Goal: Information Seeking & Learning: Learn about a topic

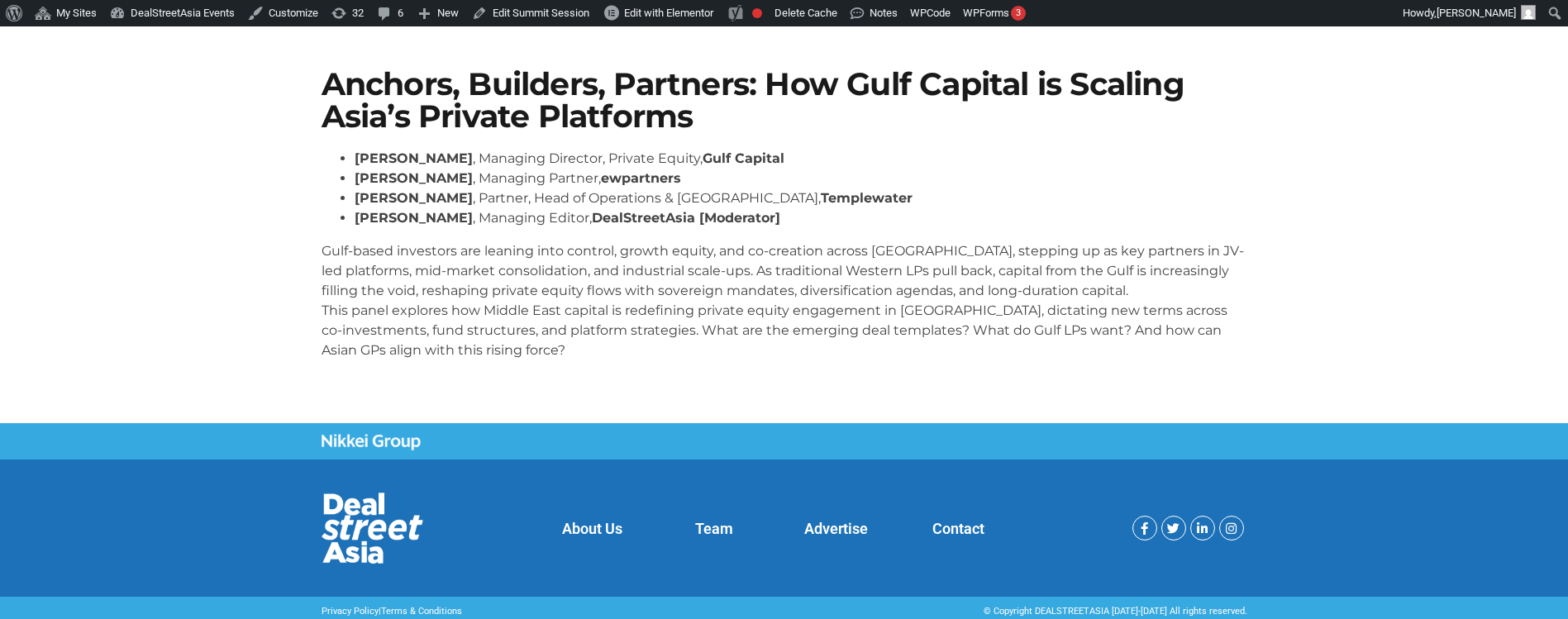
scroll to position [307, 0]
click at [677, 285] on p "Gulf-based investors are leaning into control, growth equity, and co-creation a…" at bounding box center [784, 300] width 926 height 119
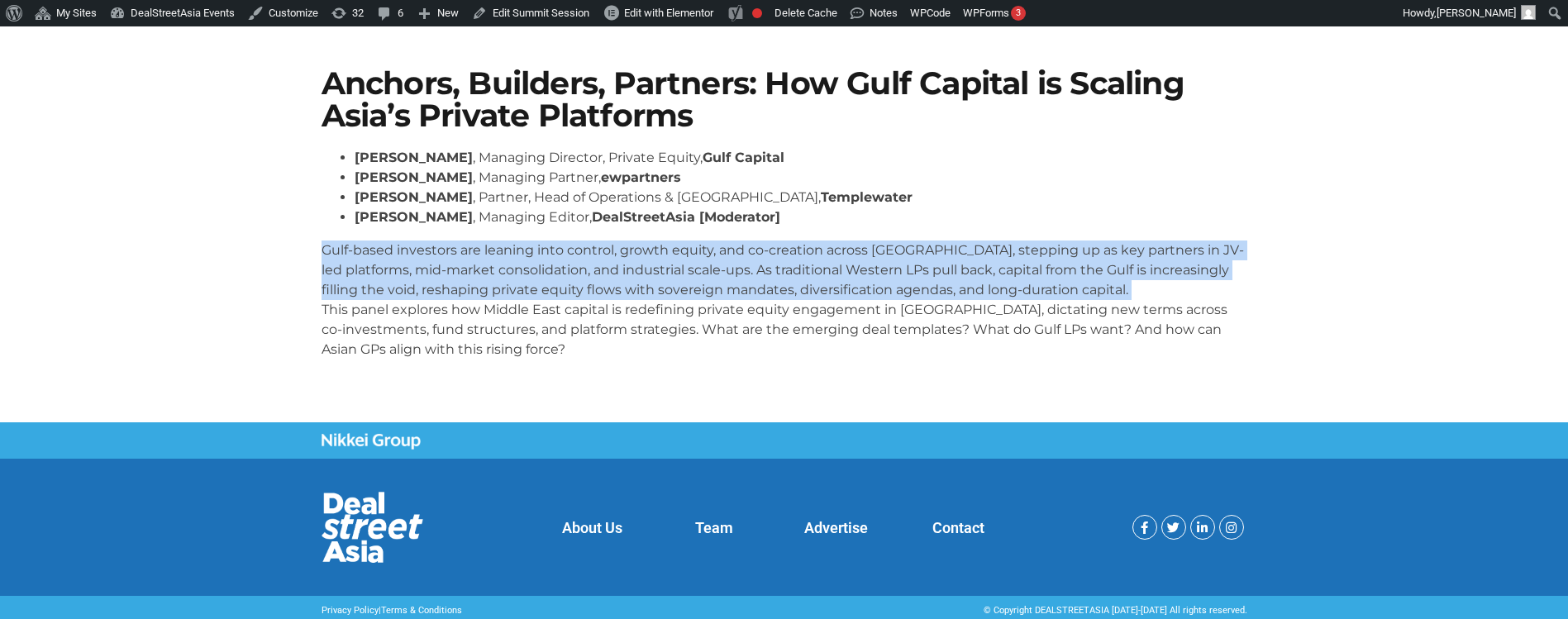
click at [677, 285] on p "Gulf-based investors are leaning into control, growth equity, and co-creation a…" at bounding box center [784, 300] width 926 height 119
click at [642, 285] on p "Gulf-based investors are leaning into control, growth equity, and co-creation a…" at bounding box center [784, 300] width 926 height 119
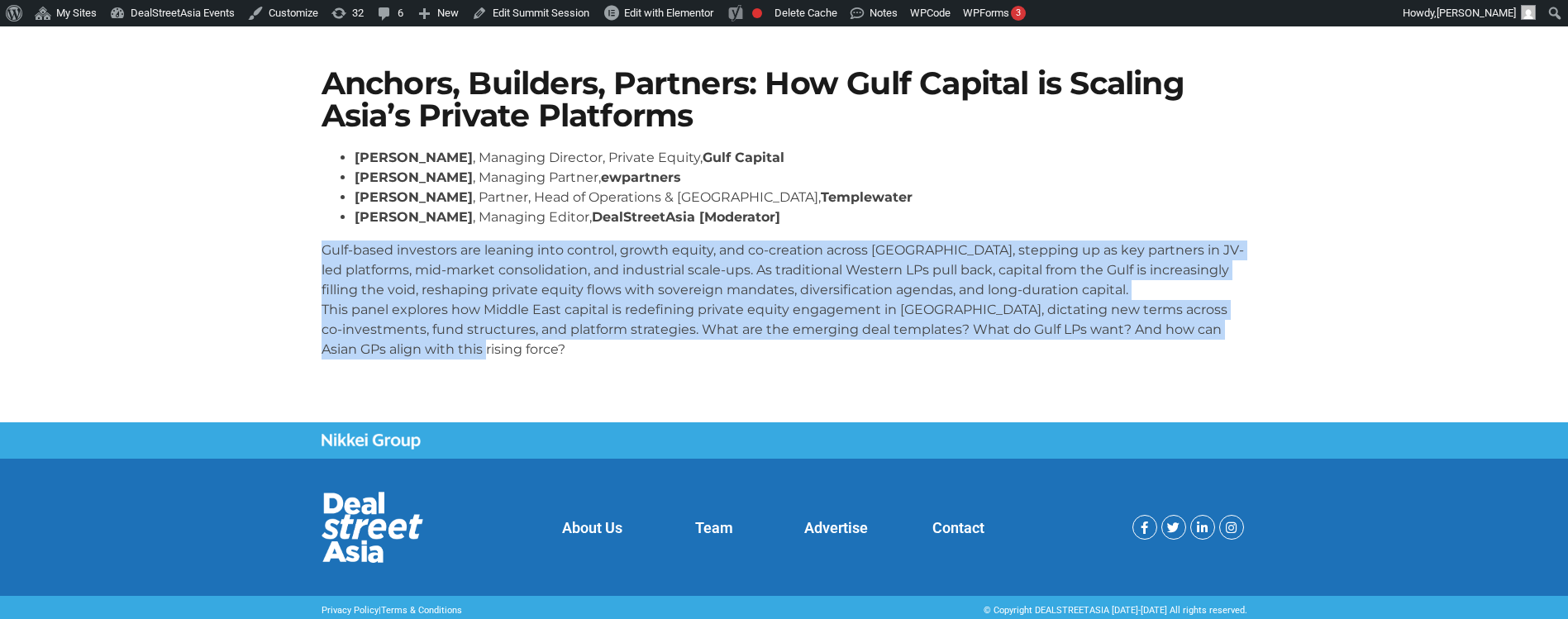
drag, startPoint x: 482, startPoint y: 354, endPoint x: 312, endPoint y: 253, distance: 197.7
click at [312, 253] on section "Anchors, Builders, Partners: How Gulf Capital is Scaling Asia’s Private Platfor…" at bounding box center [784, 221] width 1568 height 404
copy p "Gulf-based investors are leaning into control, growth equity, and co-creation a…"
click at [494, 275] on p "Gulf-based investors are leaning into control, growth equity, and co-creation a…" at bounding box center [784, 300] width 926 height 119
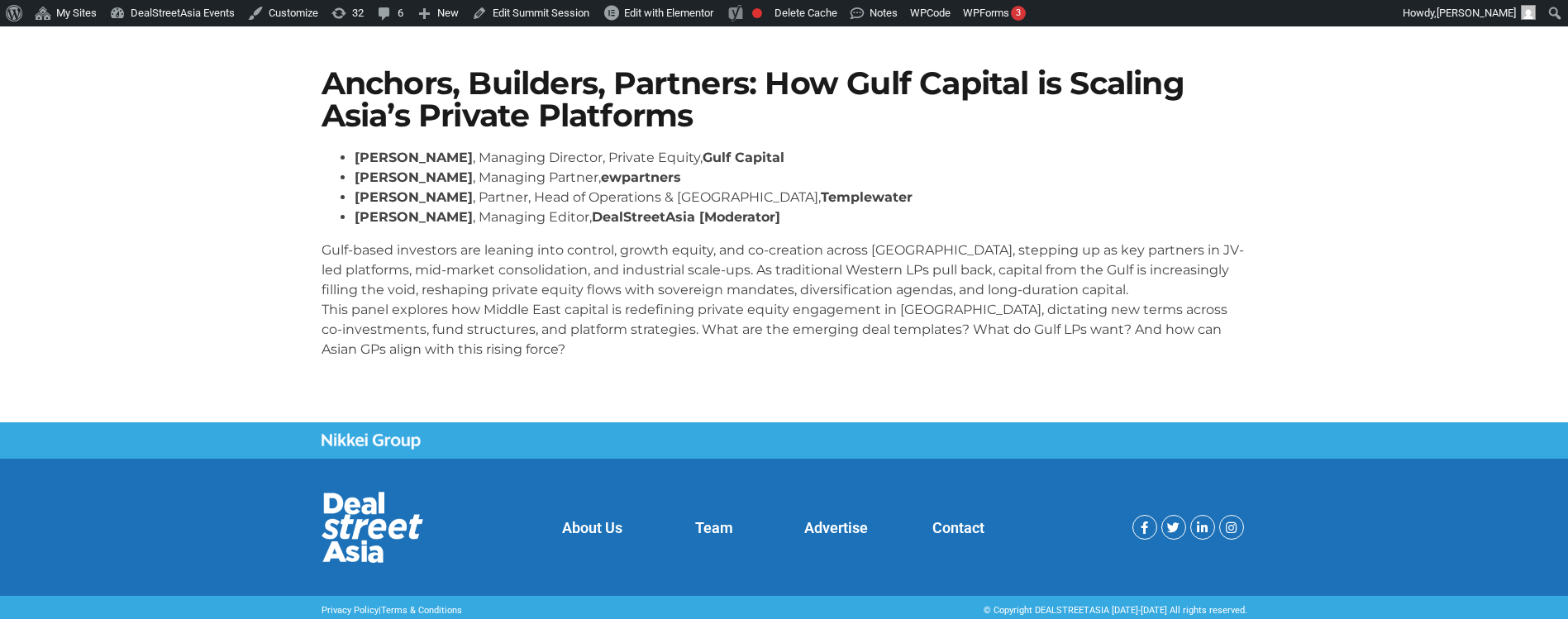
click at [666, 317] on p "Gulf-based investors are leaning into control, growth equity, and co-creation a…" at bounding box center [784, 300] width 926 height 119
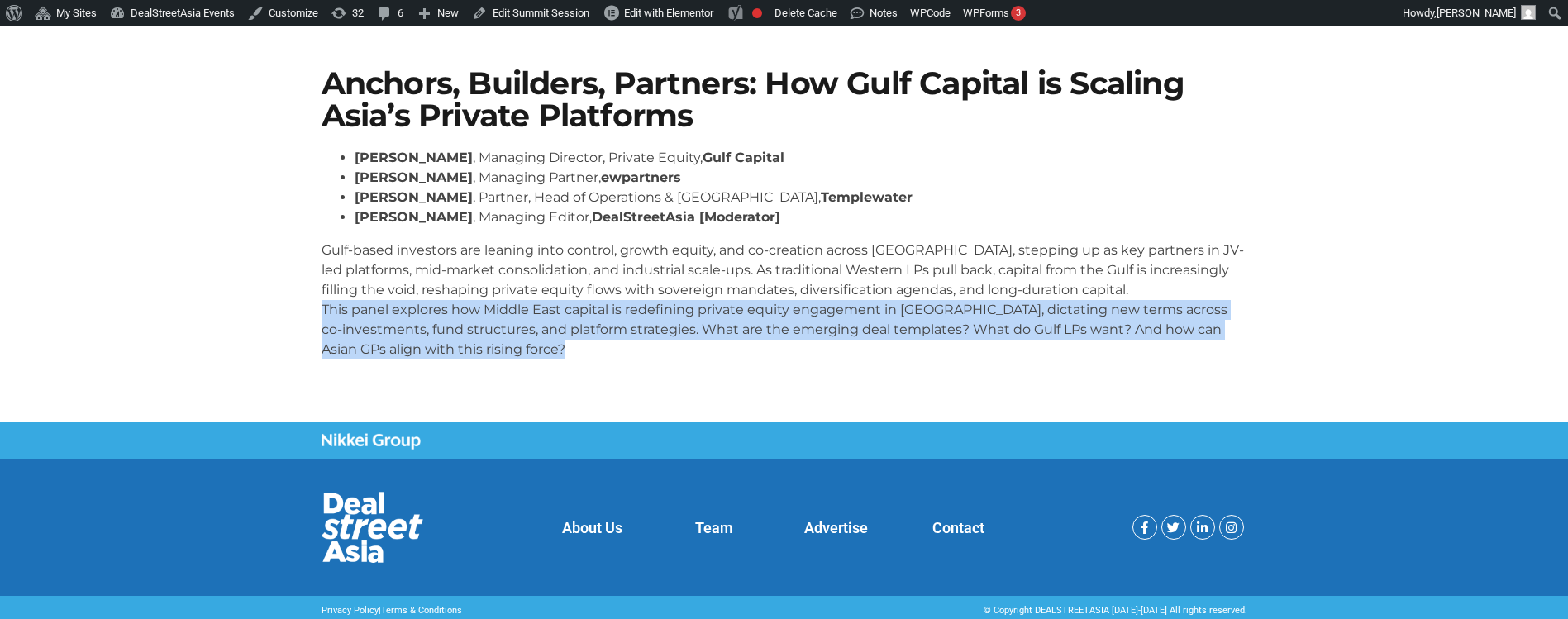
click at [666, 317] on p "Gulf-based investors are leaning into control, growth equity, and co-creation a…" at bounding box center [784, 300] width 926 height 119
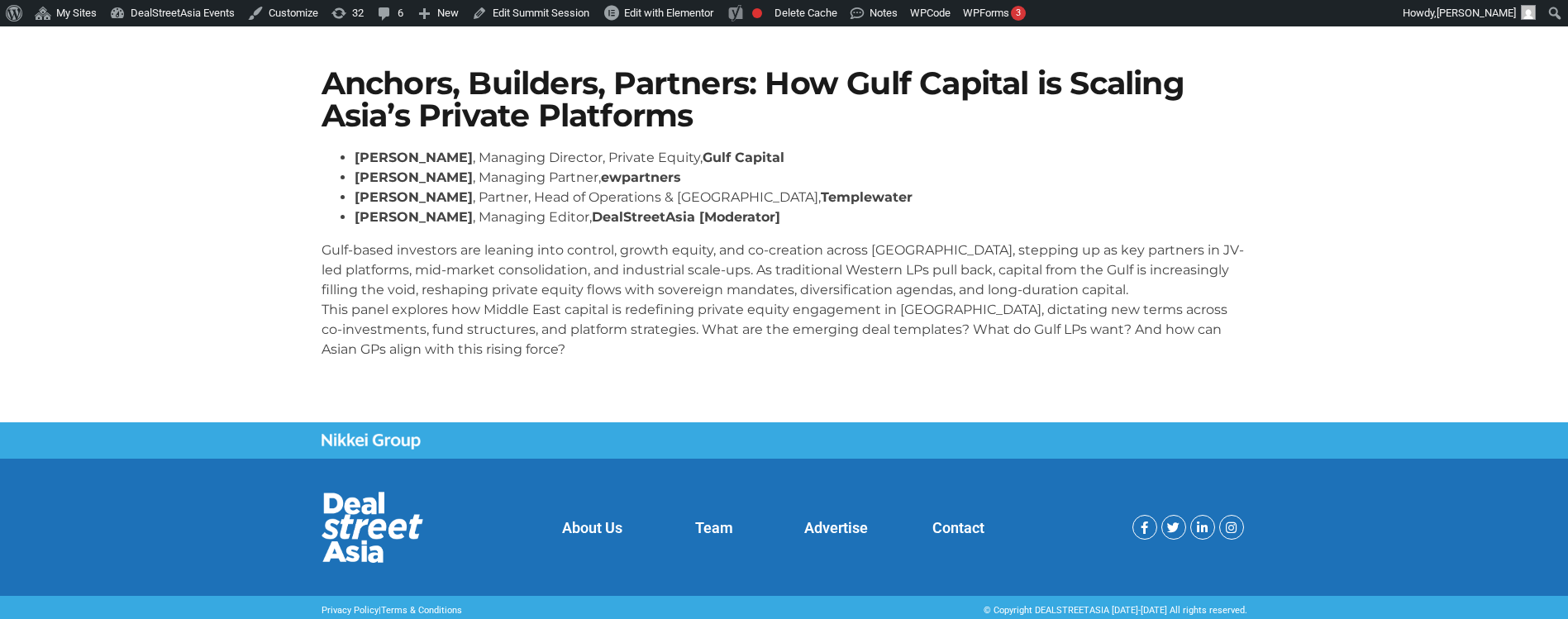
click at [656, 285] on p "Gulf-based investors are leaning into control, growth equity, and co-creation a…" at bounding box center [784, 300] width 926 height 119
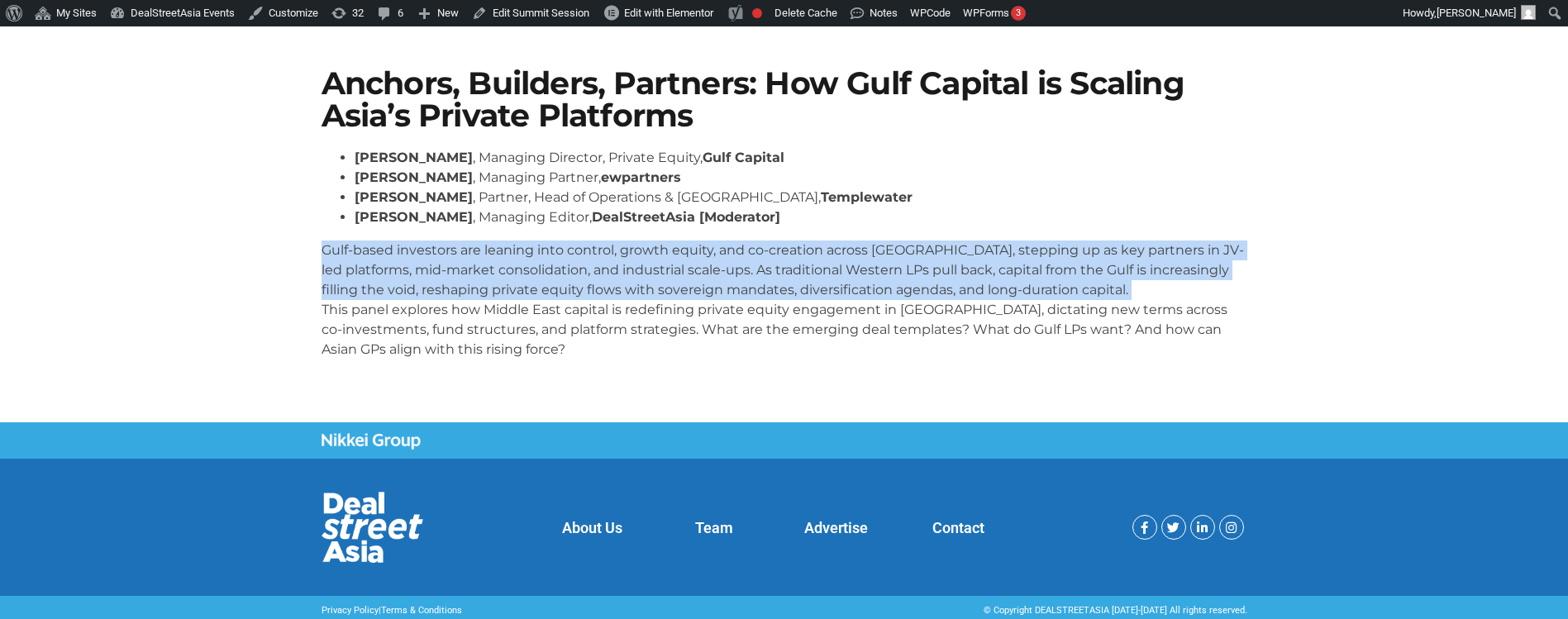
click at [656, 285] on p "Gulf-based investors are leaning into control, growth equity, and co-creation a…" at bounding box center [784, 300] width 926 height 119
click at [768, 231] on div "[PERSON_NAME] , Managing Director, Private Equity, Gulf Capital [PERSON_NAME] ,…" at bounding box center [784, 253] width 926 height 211
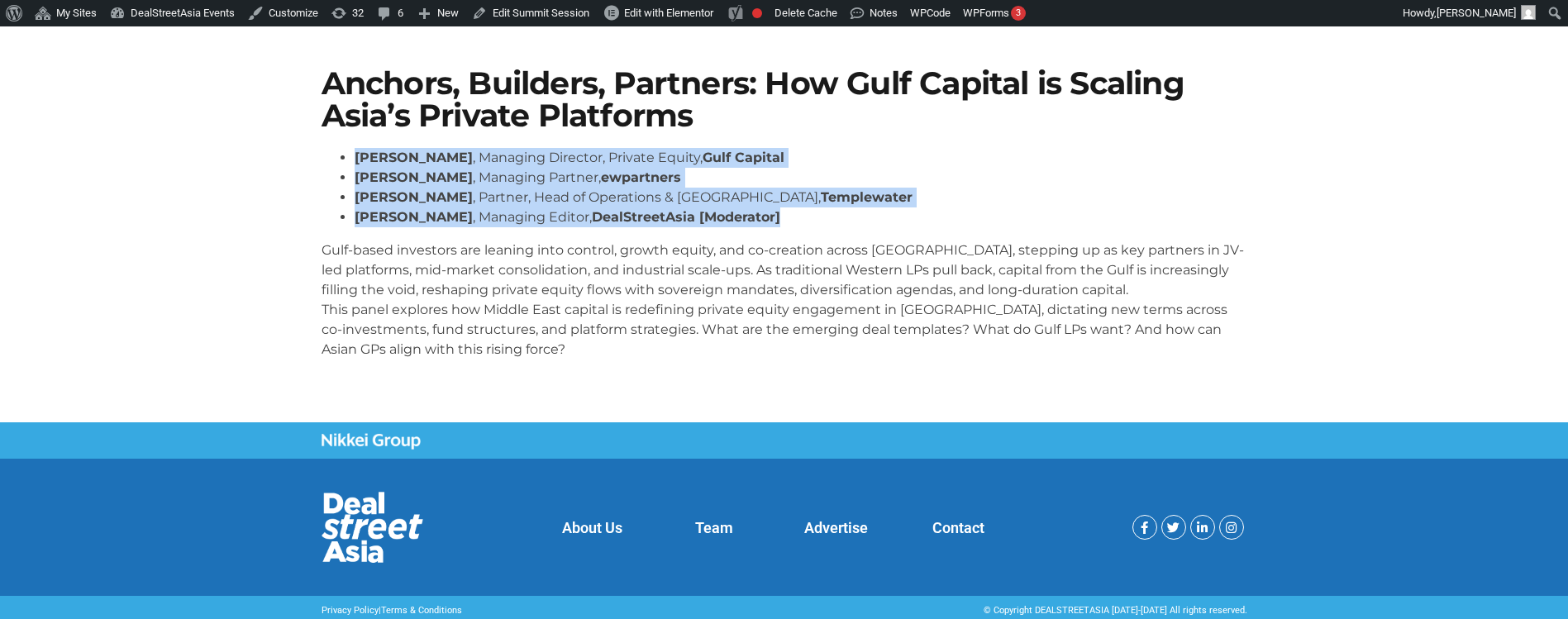
drag, startPoint x: 766, startPoint y: 216, endPoint x: 339, endPoint y: 157, distance: 431.1
click at [339, 157] on ul "[PERSON_NAME] , Managing Director, Private Equity, Gulf Capital [PERSON_NAME] ,…" at bounding box center [784, 188] width 926 height 79
copy ul "[PERSON_NAME] , Managing Director, Private Equity, Gulf Capital [PERSON_NAME] ,…"
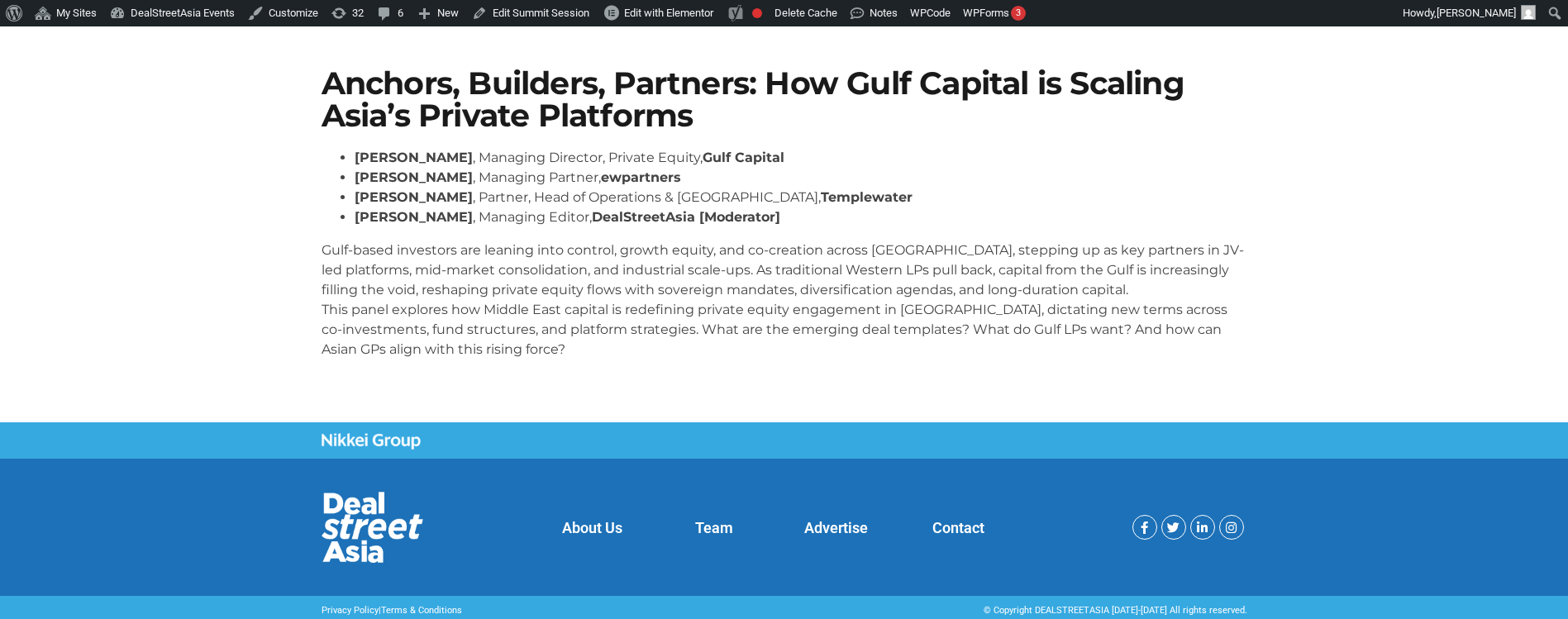
click at [708, 268] on p "Gulf-based investors are leaning into control, growth equity, and co-creation a…" at bounding box center [784, 300] width 926 height 119
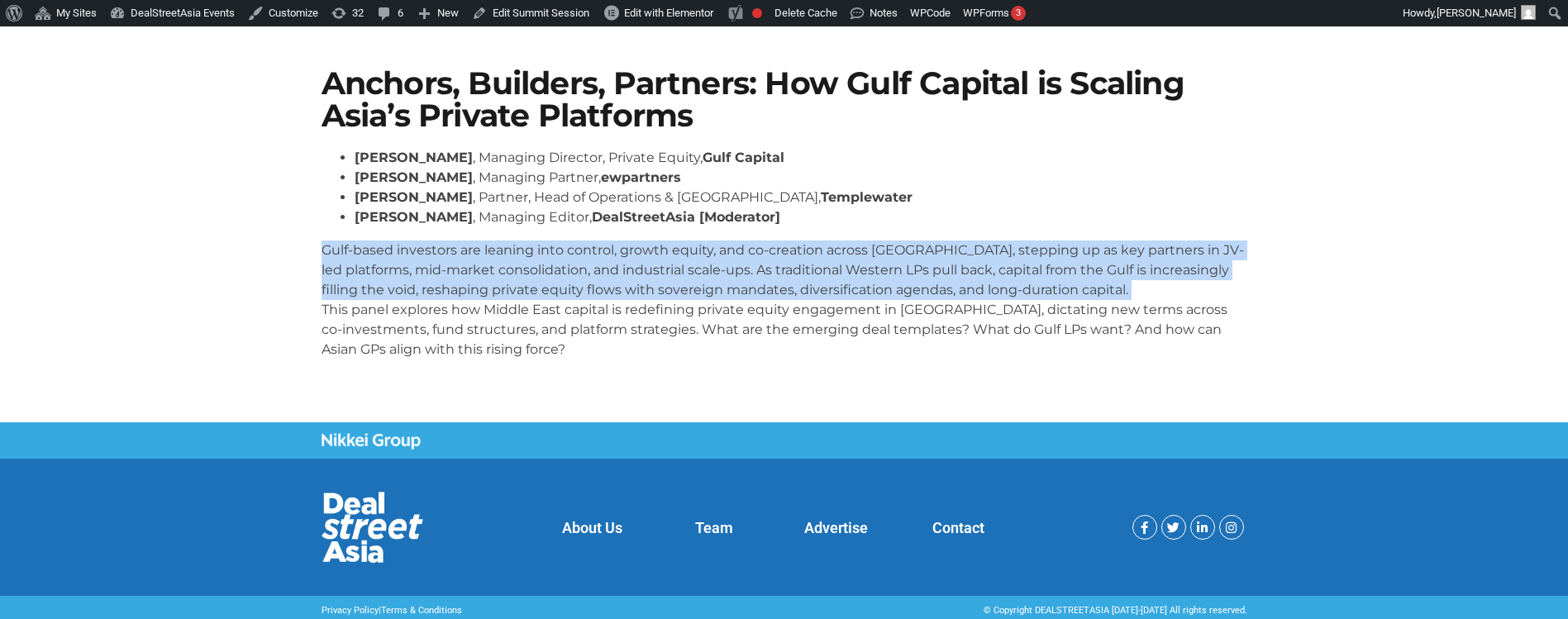
click at [708, 268] on p "Gulf-based investors are leaning into control, growth equity, and co-creation a…" at bounding box center [784, 300] width 926 height 119
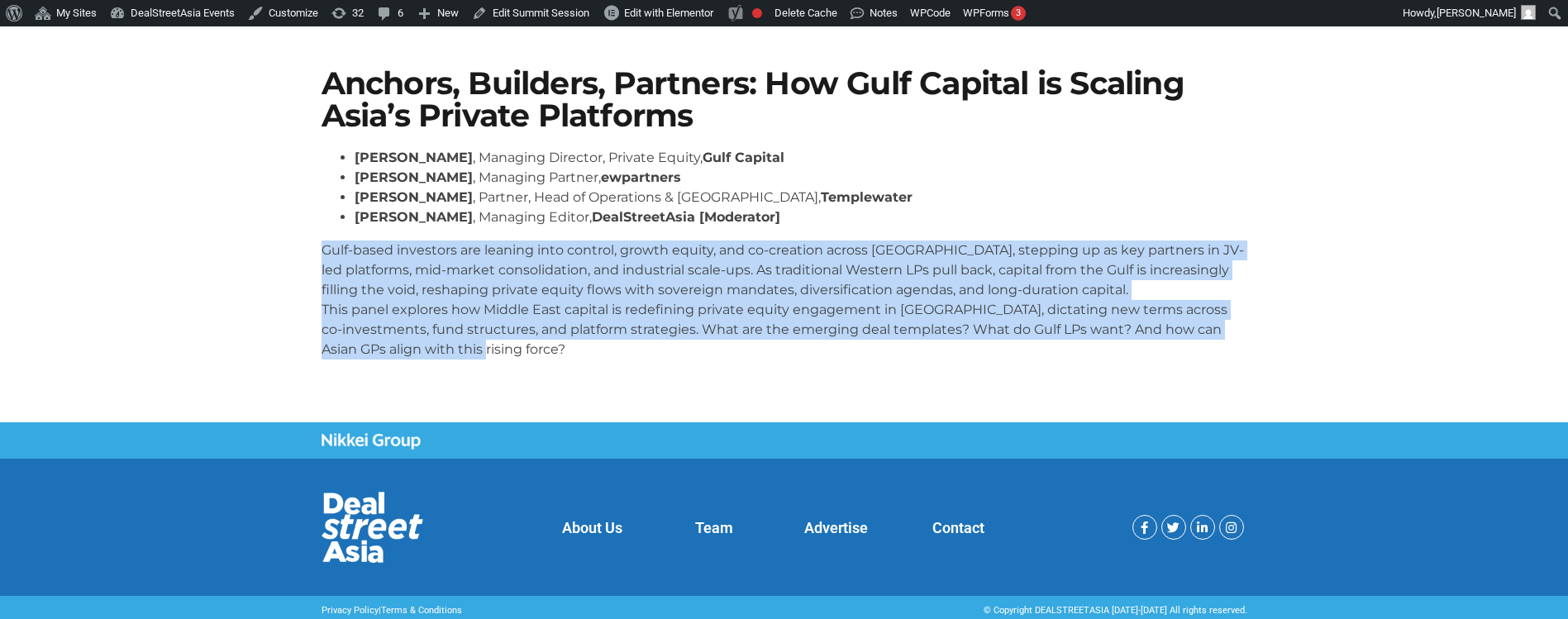
drag, startPoint x: 495, startPoint y: 342, endPoint x: 291, endPoint y: 236, distance: 229.9
click at [291, 236] on section "Anchors, Builders, Partners: How Gulf Capital is Scaling Asia’s Private Platfor…" at bounding box center [784, 221] width 1568 height 404
click at [497, 350] on p "Gulf-based investors are leaning into control, growth equity, and co-creation a…" at bounding box center [784, 300] width 926 height 119
drag, startPoint x: 495, startPoint y: 348, endPoint x: 289, endPoint y: 258, distance: 224.8
click at [289, 258] on section "Anchors, Builders, Partners: How Gulf Capital is Scaling Asia’s Private Platfor…" at bounding box center [784, 221] width 1568 height 404
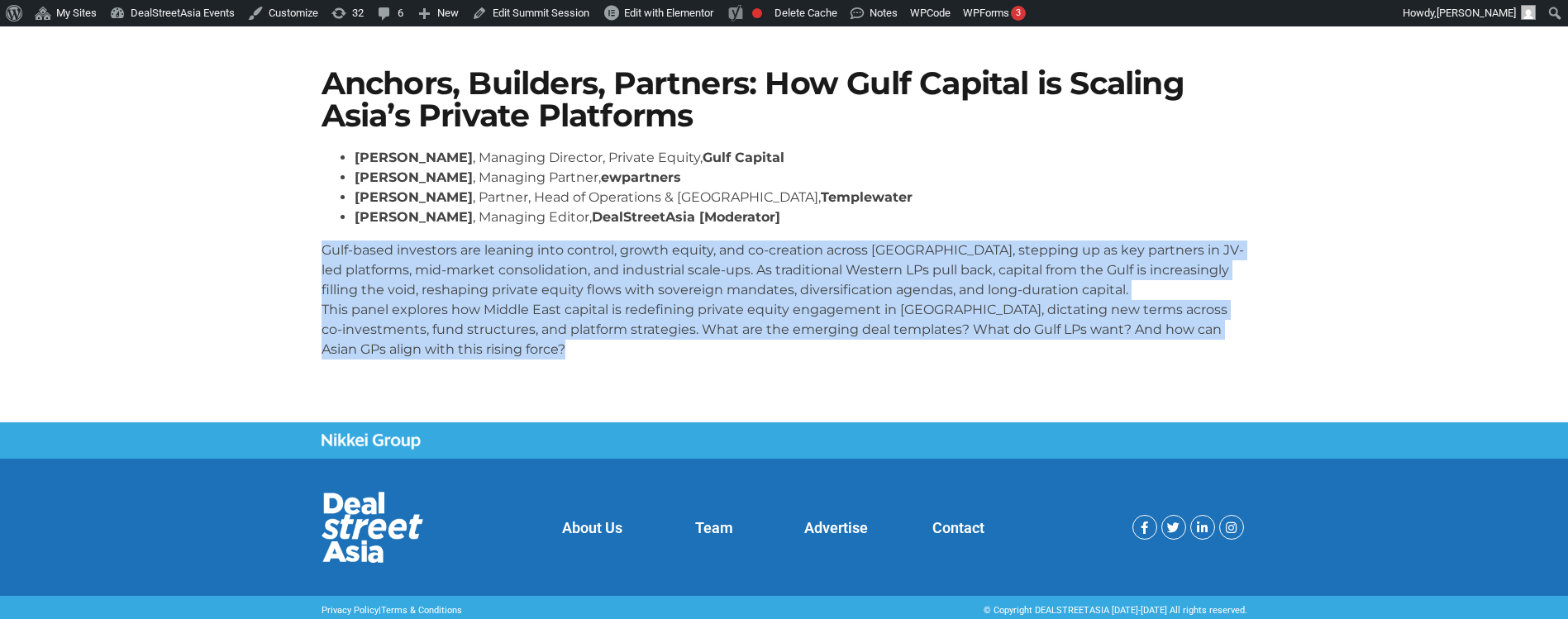
click at [364, 296] on p "Gulf-based investors are leaning into control, growth equity, and co-creation a…" at bounding box center [784, 300] width 926 height 119
drag, startPoint x: 485, startPoint y: 351, endPoint x: 314, endPoint y: 248, distance: 199.6
click at [314, 248] on div "Anchors, Builders, Partners: How Gulf Capital is Scaling Asia’s Private Platfor…" at bounding box center [784, 221] width 942 height 322
click at [343, 263] on p "Gulf-based investors are leaning into control, growth equity, and co-creation a…" at bounding box center [784, 300] width 926 height 119
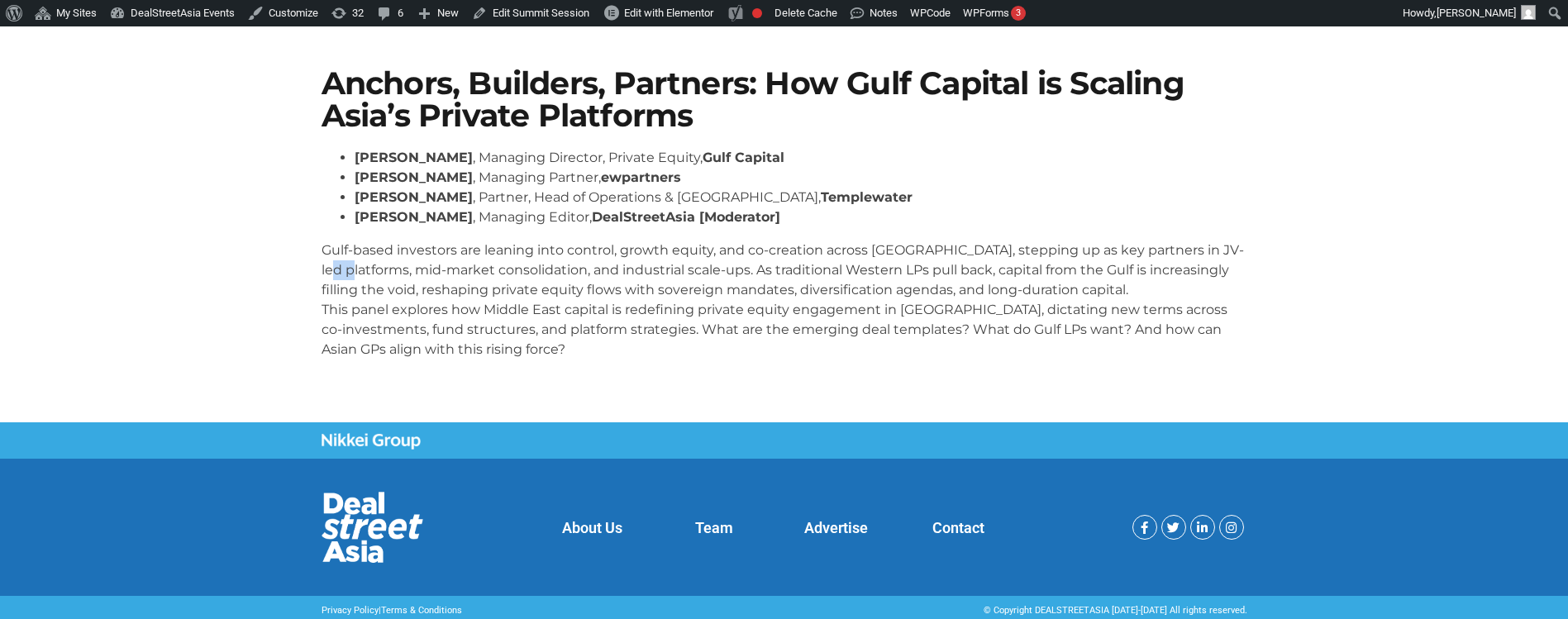
click at [343, 263] on p "Gulf-based investors are leaning into control, growth equity, and co-creation a…" at bounding box center [784, 300] width 926 height 119
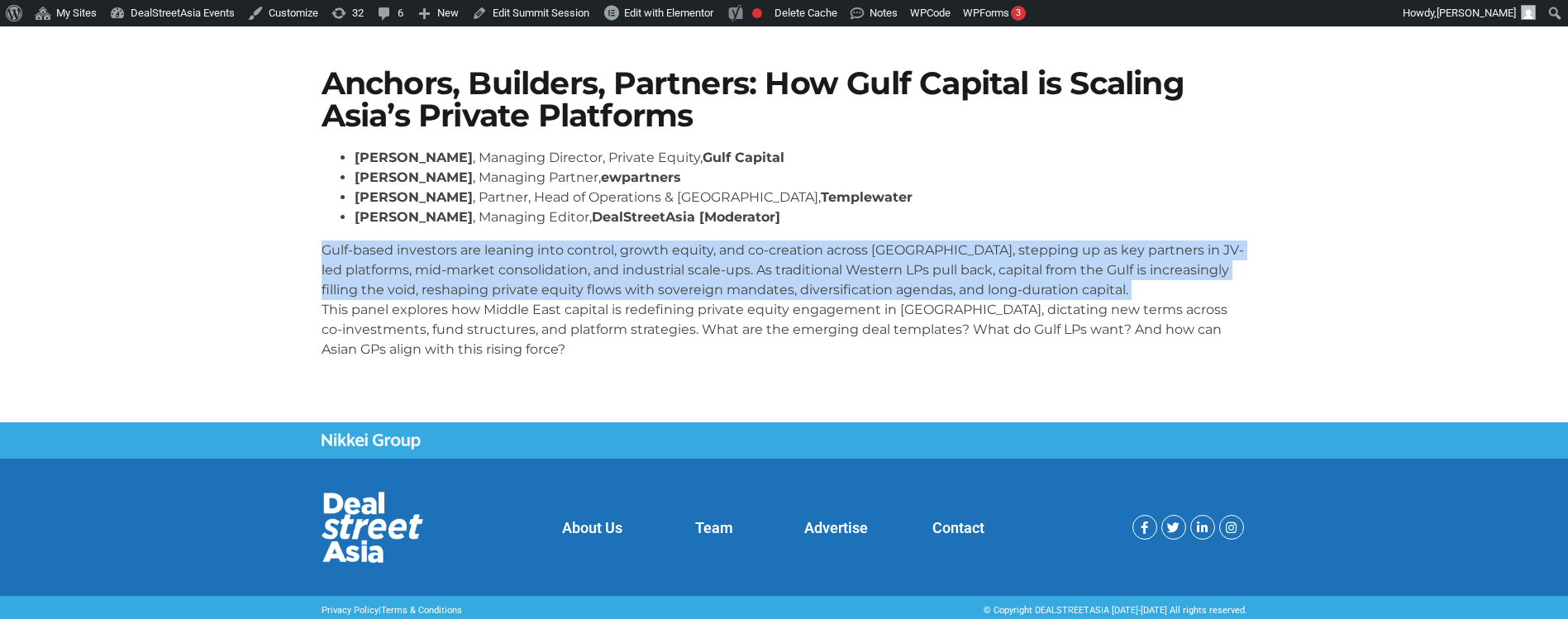
click at [343, 263] on p "Gulf-based investors are leaning into control, growth equity, and co-creation a…" at bounding box center [784, 300] width 926 height 119
click at [372, 276] on p "Gulf-based investors are leaning into control, growth equity, and co-creation a…" at bounding box center [784, 300] width 926 height 119
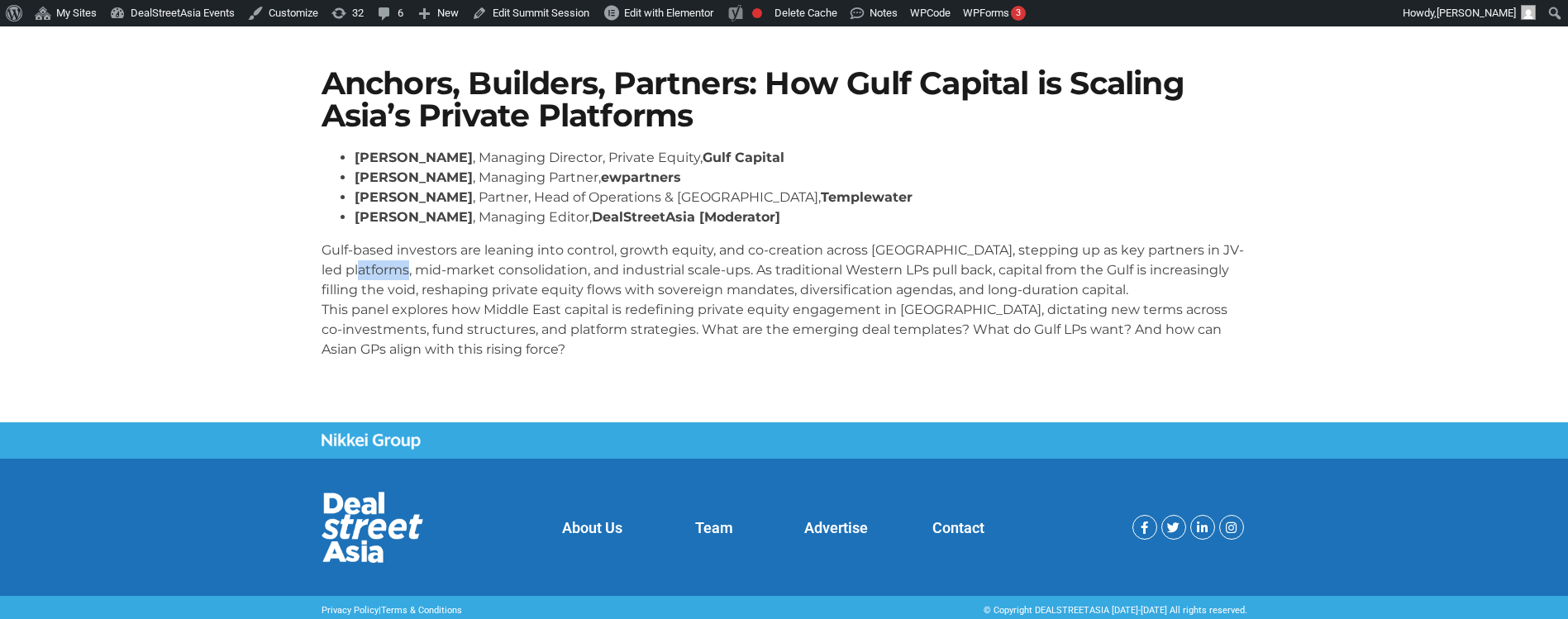
click at [372, 276] on p "Gulf-based investors are leaning into control, growth equity, and co-creation a…" at bounding box center [784, 300] width 926 height 119
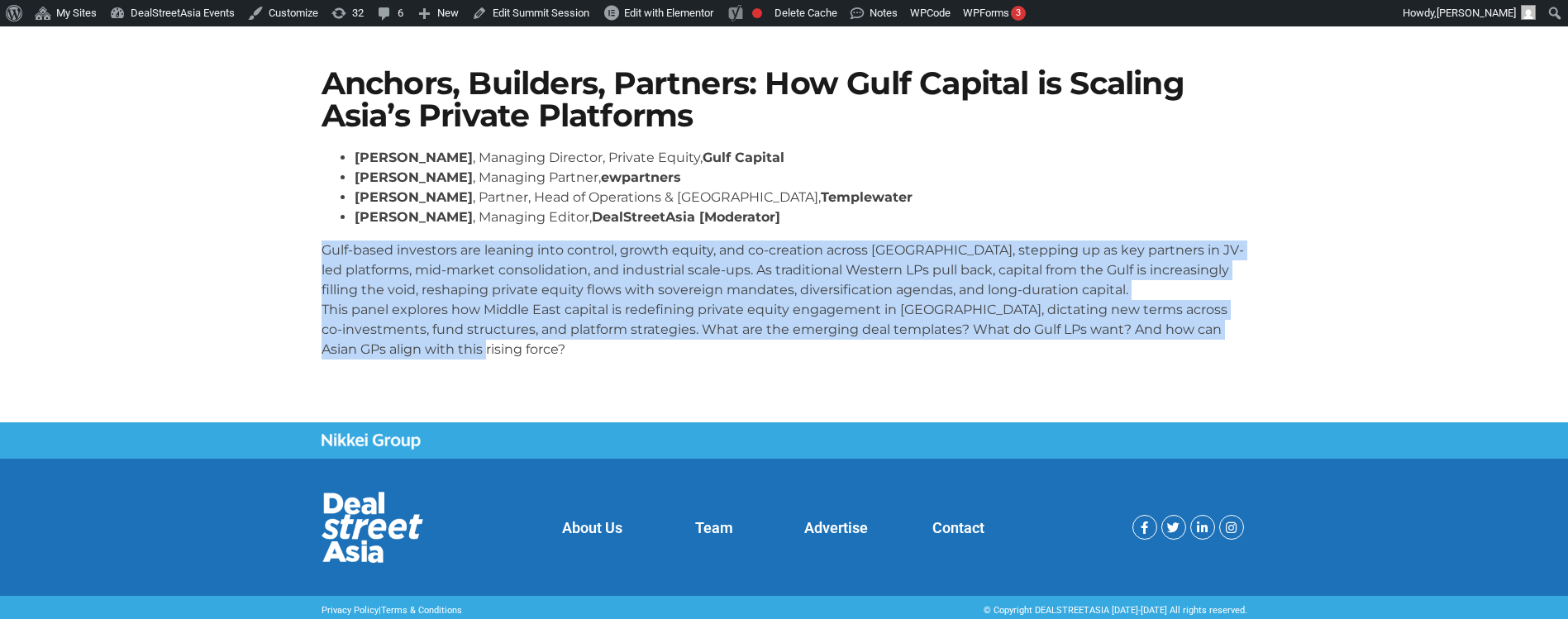
drag, startPoint x: 479, startPoint y: 346, endPoint x: 308, endPoint y: 248, distance: 197.1
click at [308, 248] on section "Anchors, Builders, Partners: How Gulf Capital is Scaling Asia’s Private Platfor…" at bounding box center [784, 221] width 1568 height 404
click at [522, 319] on p "Gulf-based investors are leaning into control, growth equity, and co-creation a…" at bounding box center [784, 300] width 926 height 119
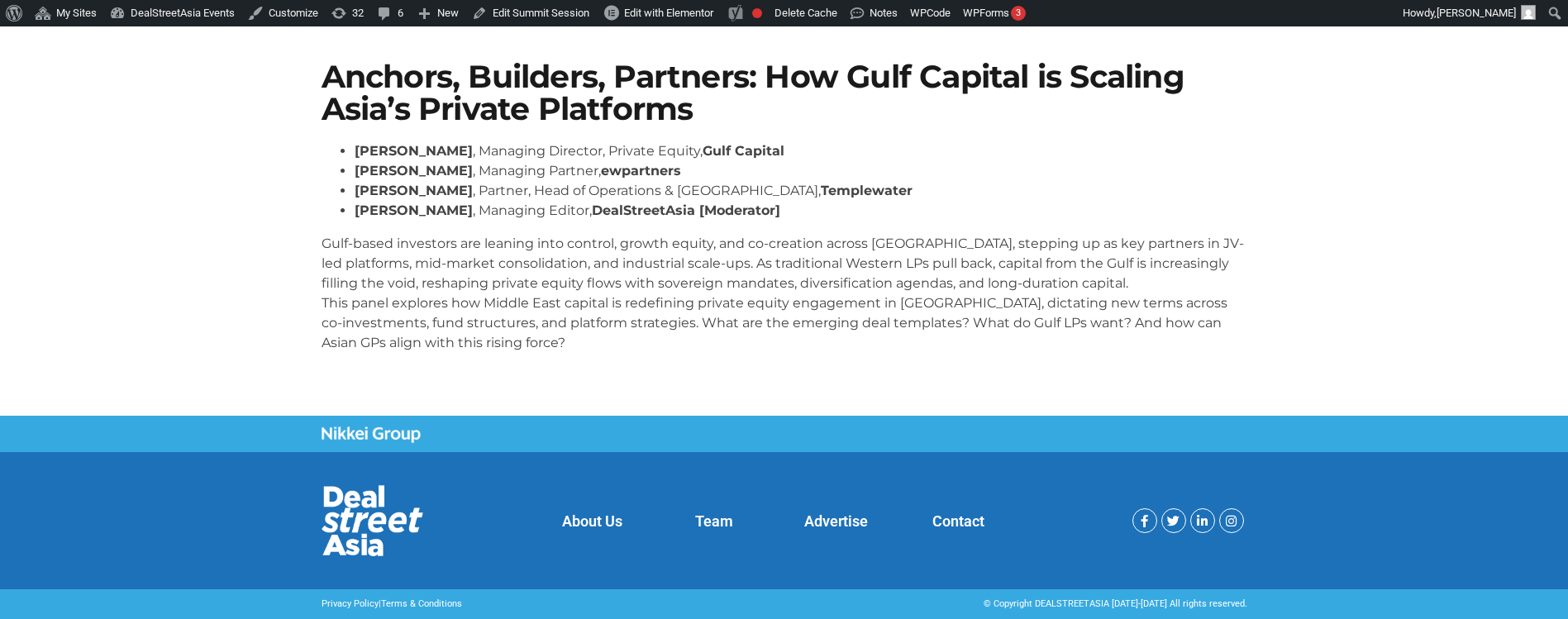
scroll to position [314, 0]
click at [723, 306] on p "Gulf-based investors are leaning into control, growth equity, and co-creation a…" at bounding box center [784, 293] width 926 height 119
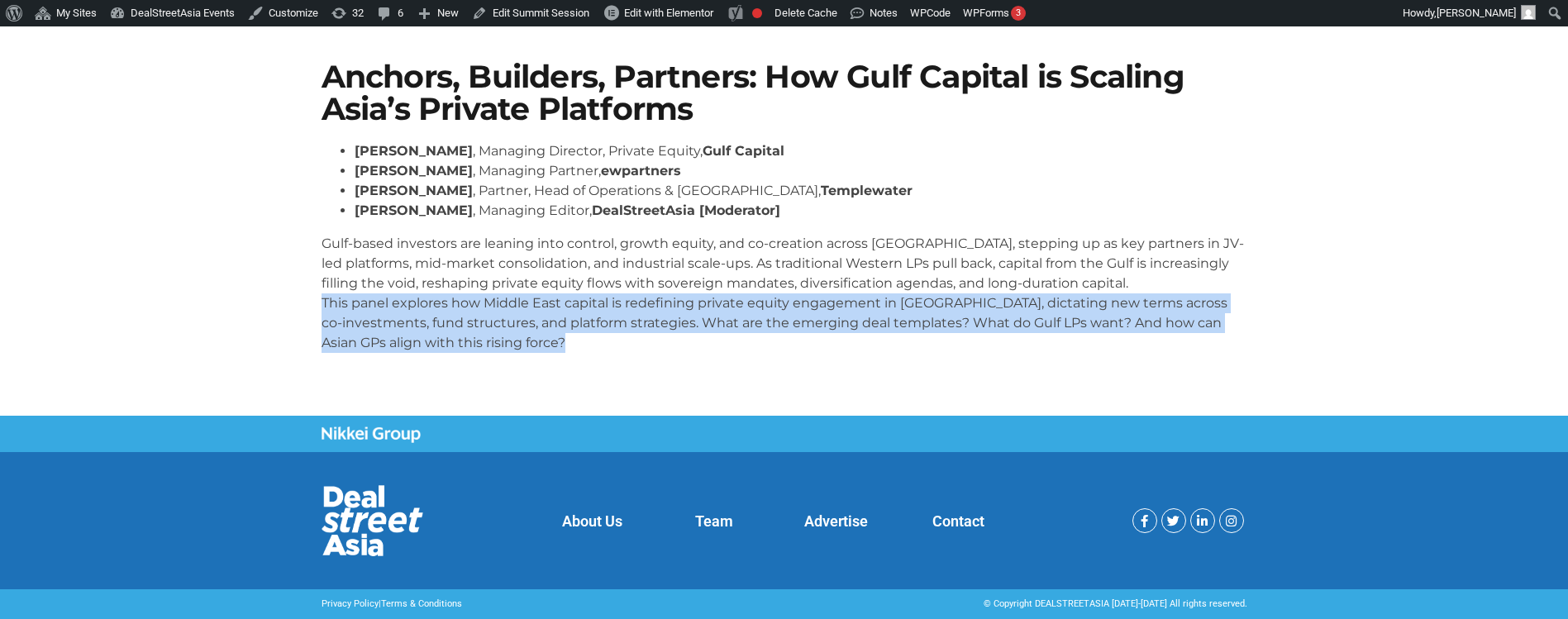
click at [723, 306] on p "Gulf-based investors are leaning into control, growth equity, and co-creation a…" at bounding box center [784, 293] width 926 height 119
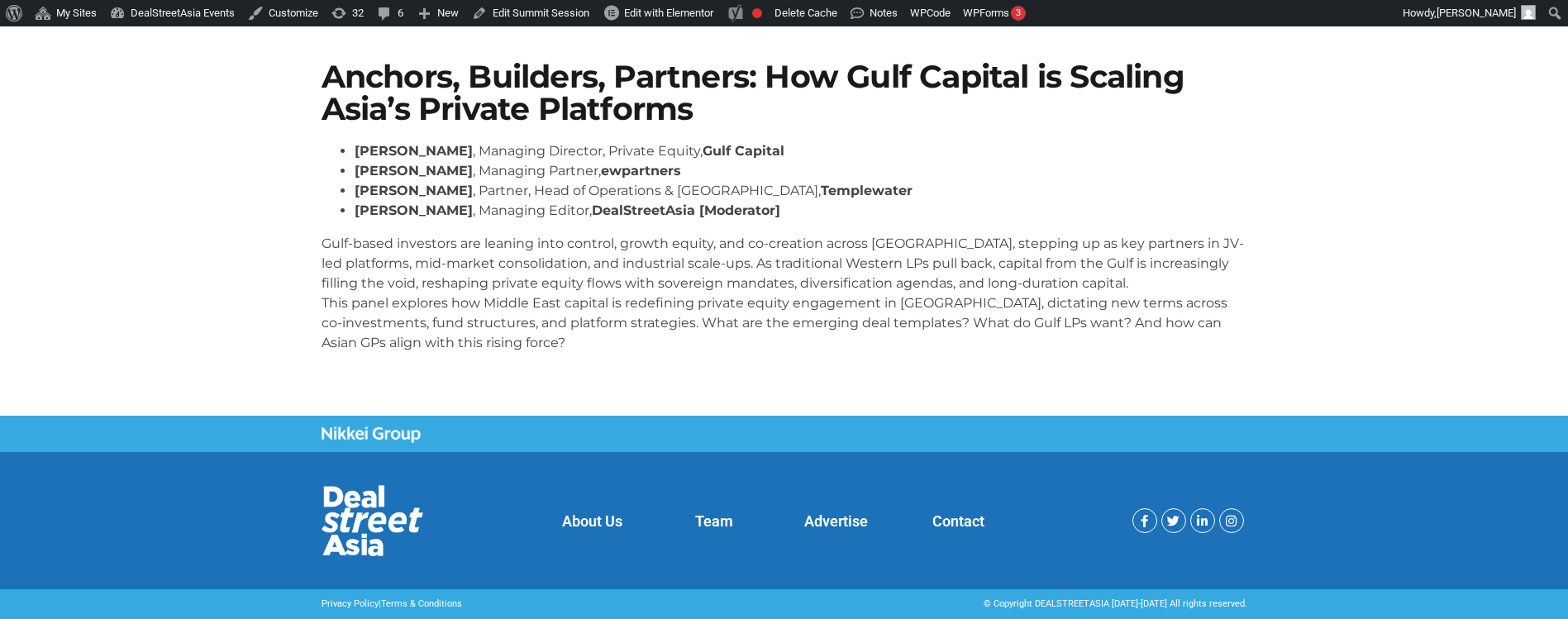
click at [687, 264] on p "Gulf-based investors are leaning into control, growth equity, and co-creation a…" at bounding box center [784, 293] width 926 height 119
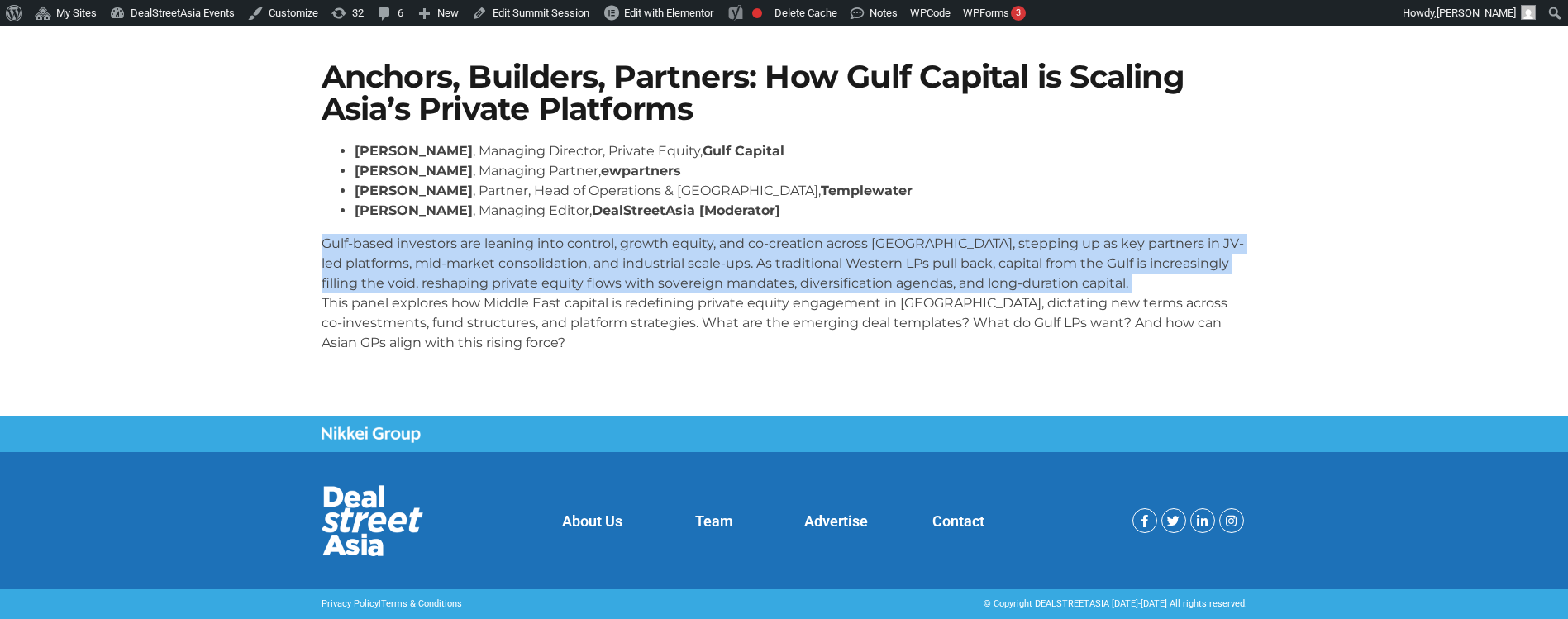
click at [687, 264] on p "Gulf-based investors are leaning into control, growth equity, and co-creation a…" at bounding box center [784, 293] width 926 height 119
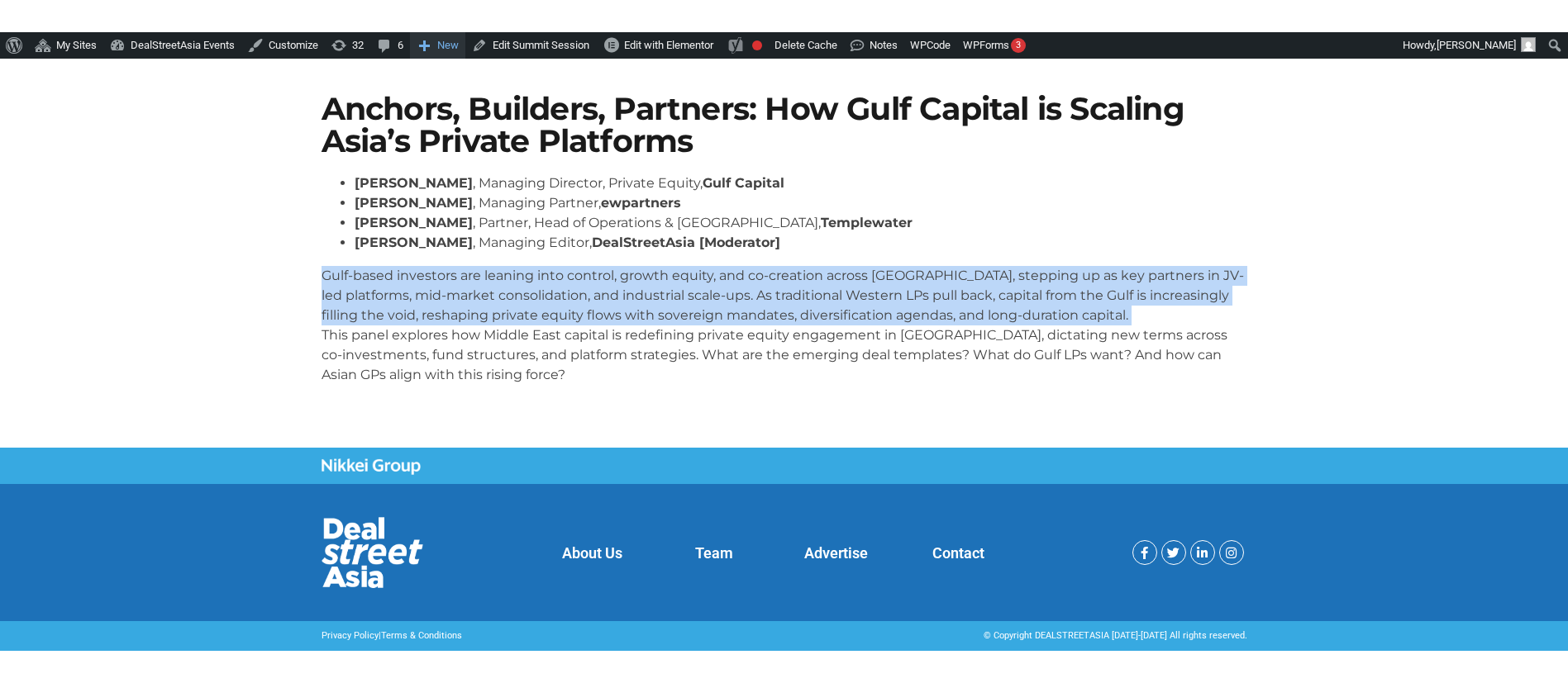
scroll to position [250, 0]
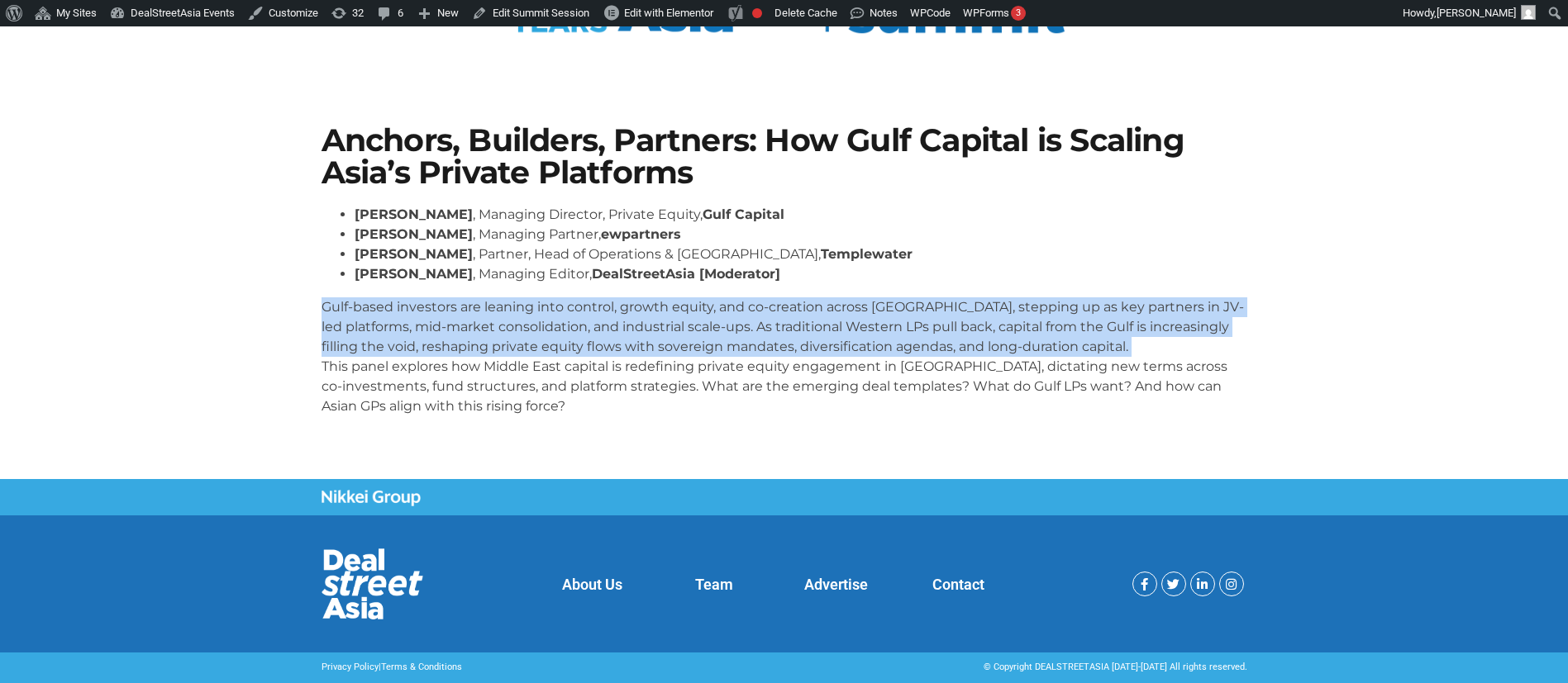
click at [493, 301] on p "Gulf-based investors are leaning into control, growth equity, and co-creation a…" at bounding box center [784, 356] width 926 height 119
